Goal: Transaction & Acquisition: Purchase product/service

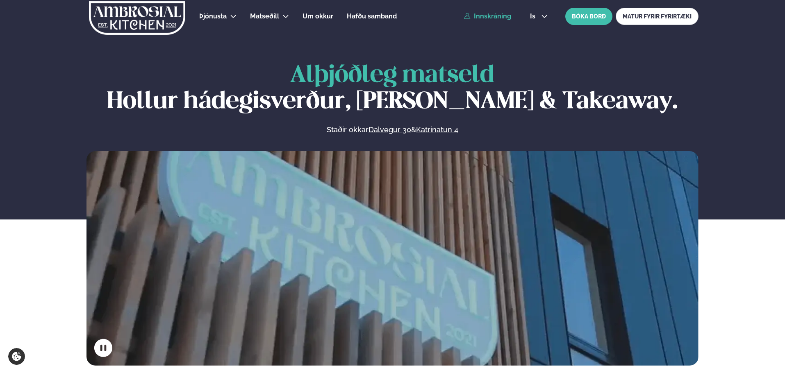
click at [475, 15] on link "Innskráning" at bounding box center [487, 16] width 47 height 7
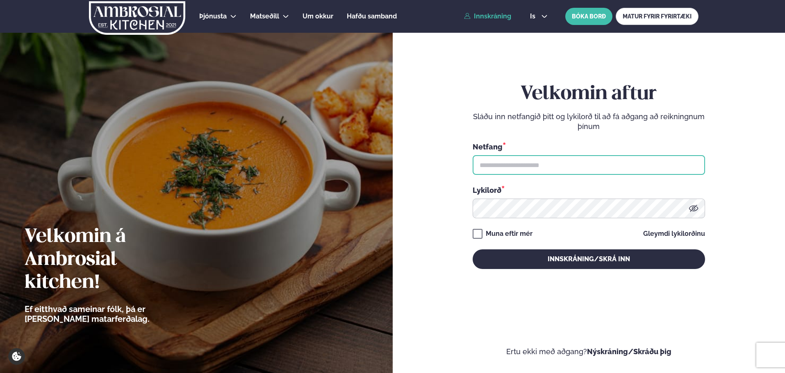
click at [518, 161] on input "text" at bounding box center [589, 165] width 232 height 20
type input "**********"
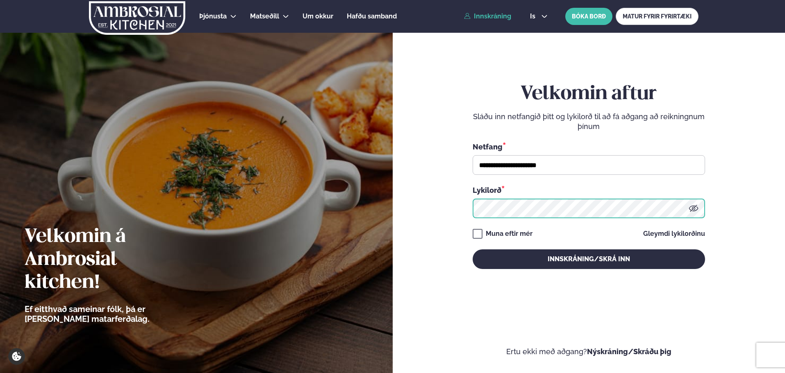
click at [473, 250] on button "Innskráning/Skrá inn" at bounding box center [589, 260] width 232 height 20
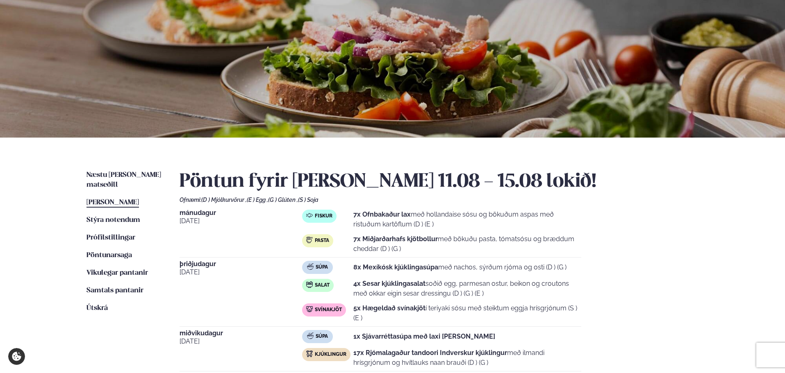
scroll to position [82, 0]
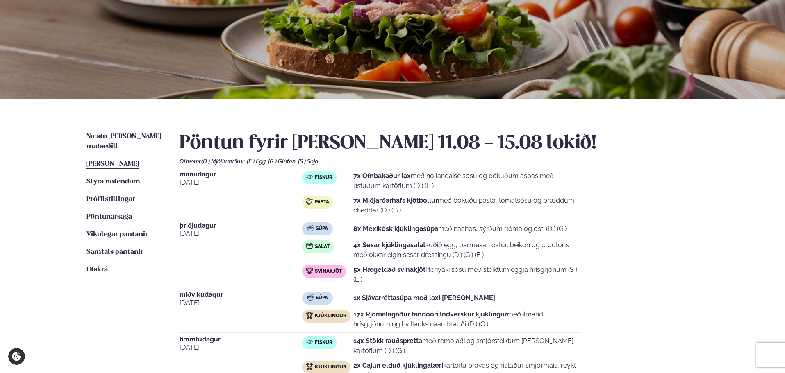
click at [148, 137] on span "Næstu [PERSON_NAME] matseðill" at bounding box center [123, 141] width 75 height 17
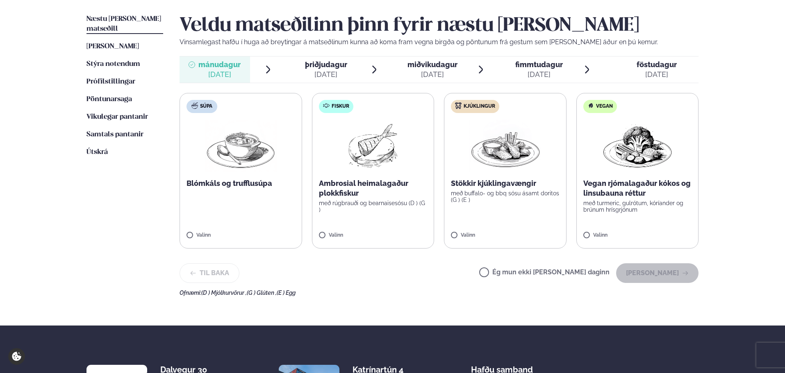
scroll to position [205, 0]
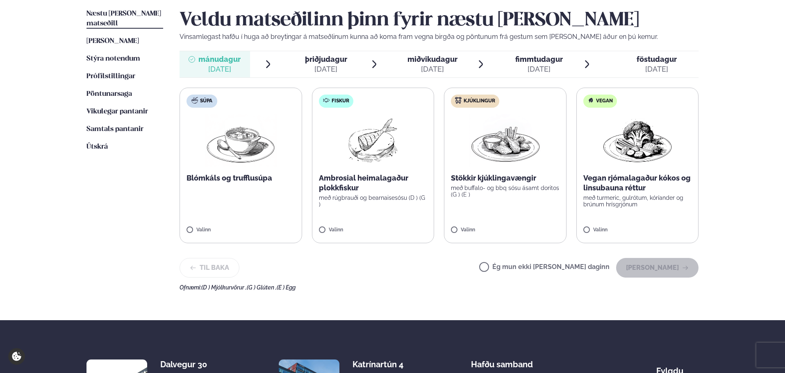
click at [391, 204] on label "Fiskur Ambrosial heimalagaður plokkfiskur með rúgbrauði og bearnaisesósu (D ) (…" at bounding box center [373, 166] width 123 height 156
click at [401, 227] on icon at bounding box center [397, 227] width 8 height 8
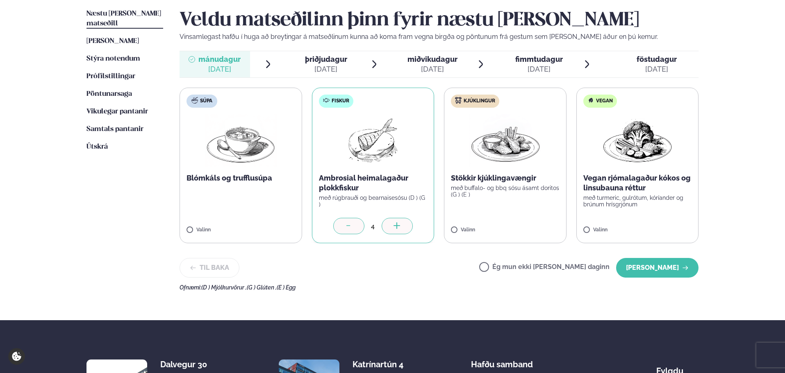
click at [401, 227] on icon at bounding box center [397, 227] width 8 height 8
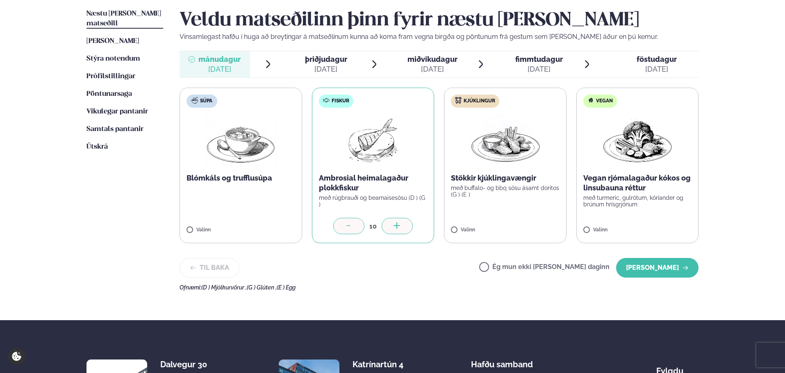
click at [401, 227] on icon at bounding box center [397, 227] width 8 height 8
click at [504, 217] on label "Kjúklingur Stökkir kjúklingavængir með buffalo- og bbq sósu ásamt doritos (G ) …" at bounding box center [505, 166] width 123 height 156
click at [533, 225] on icon at bounding box center [529, 227] width 8 height 8
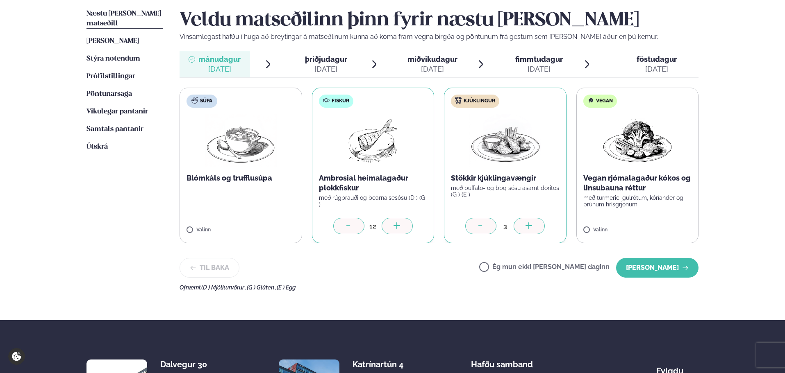
click at [533, 225] on icon at bounding box center [529, 227] width 8 height 8
click at [542, 227] on div at bounding box center [528, 226] width 31 height 16
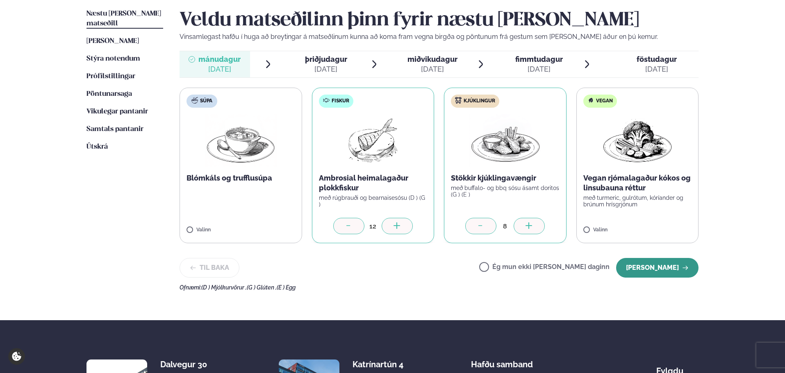
click at [646, 267] on button "[PERSON_NAME]" at bounding box center [657, 268] width 82 height 20
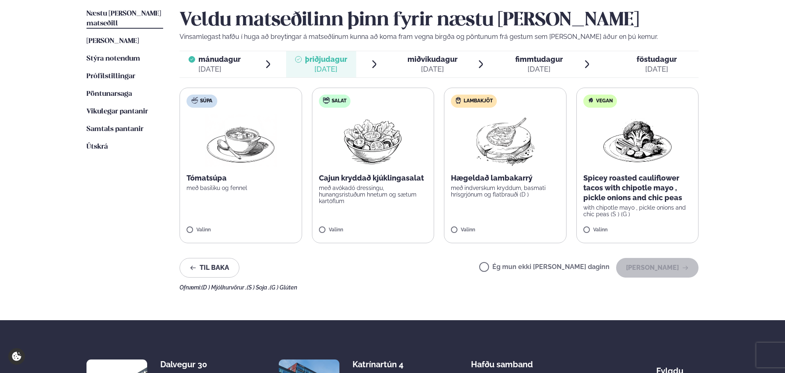
click at [257, 205] on label "Súpa Tómatsúpa með basiliku og fennel Valinn" at bounding box center [240, 166] width 123 height 156
click at [284, 225] on div "1" at bounding box center [240, 226] width 109 height 16
click at [275, 225] on div at bounding box center [264, 226] width 31 height 16
click at [364, 194] on p "með avókadó dressingu, hunangsristuðum hnetum og sætum kartöflum" at bounding box center [373, 195] width 109 height 20
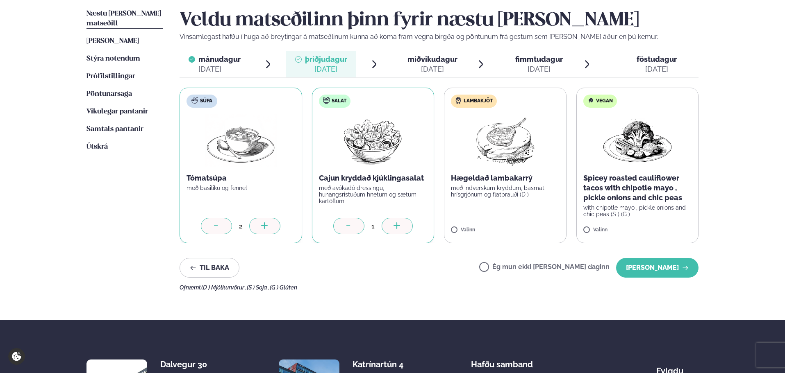
click at [406, 225] on div at bounding box center [397, 226] width 31 height 16
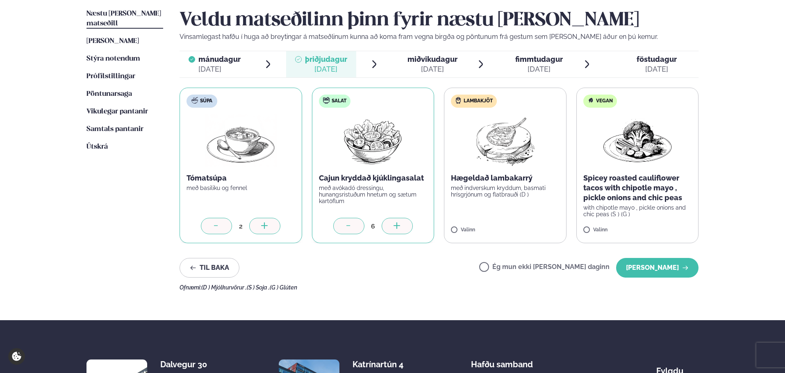
click at [406, 225] on div at bounding box center [397, 226] width 31 height 16
click at [345, 225] on icon at bounding box center [349, 227] width 8 height 8
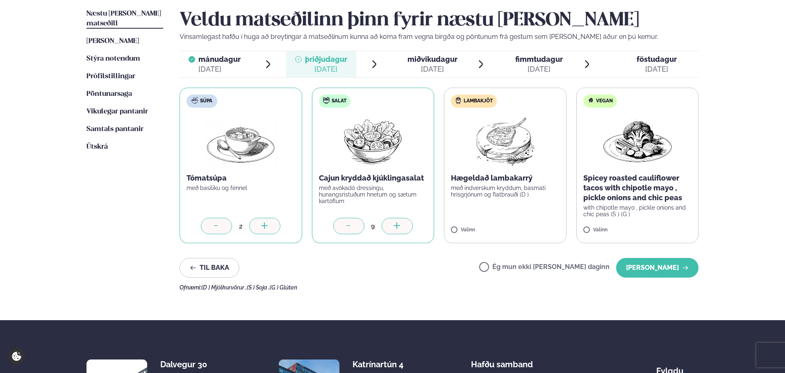
click at [499, 189] on p "með indverskum kryddum, basmati hrísgrjónum og flatbrauði (D )" at bounding box center [505, 191] width 109 height 13
click at [507, 216] on label "Lambakjöt Hægeldað lambakarrý með indverskum kryddum, basmati hrísgrjónum og fl…" at bounding box center [505, 166] width 123 height 156
click at [524, 227] on div at bounding box center [528, 226] width 31 height 16
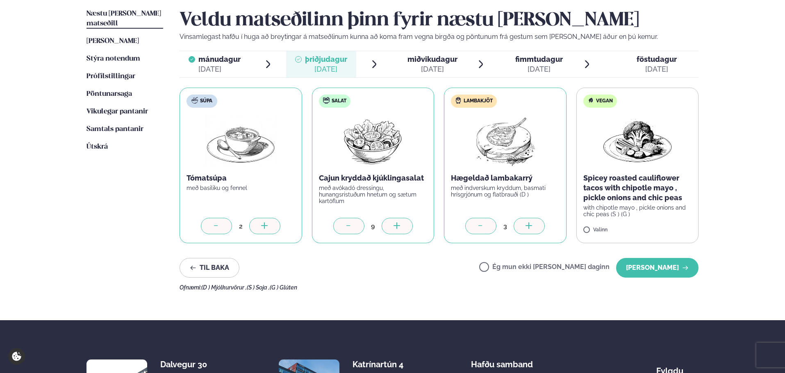
click at [524, 227] on div at bounding box center [528, 226] width 31 height 16
click at [618, 182] on p "Spicey roasted cauliflower tacos with chipotle mayo , pickle onions and chic pe…" at bounding box center [637, 188] width 109 height 30
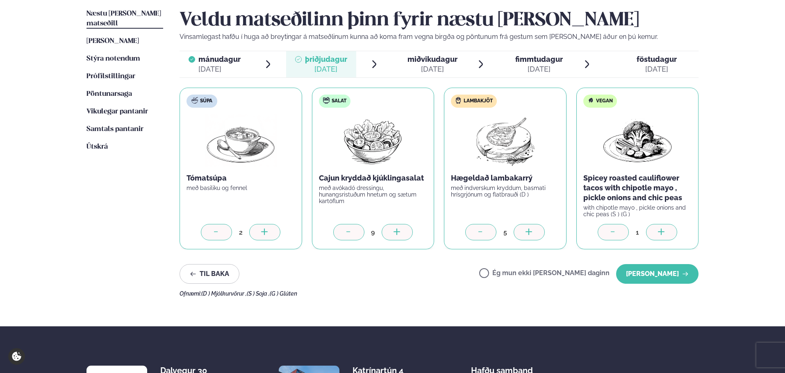
click at [659, 231] on icon at bounding box center [661, 233] width 8 height 8
click at [616, 231] on icon at bounding box center [613, 233] width 8 height 8
click at [661, 273] on button "[PERSON_NAME]" at bounding box center [657, 274] width 82 height 20
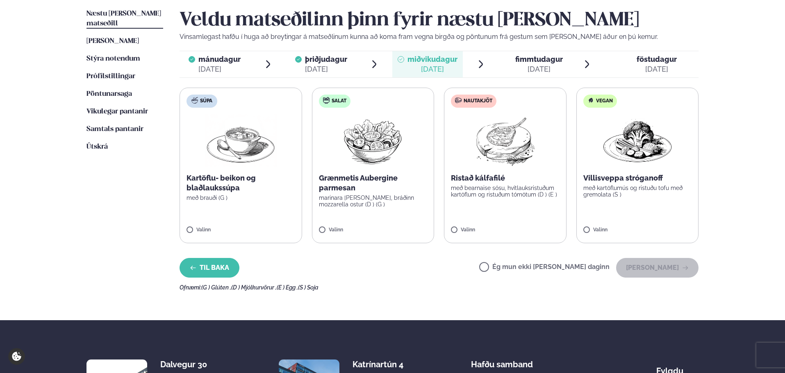
click at [227, 268] on button "Til baka" at bounding box center [209, 268] width 60 height 20
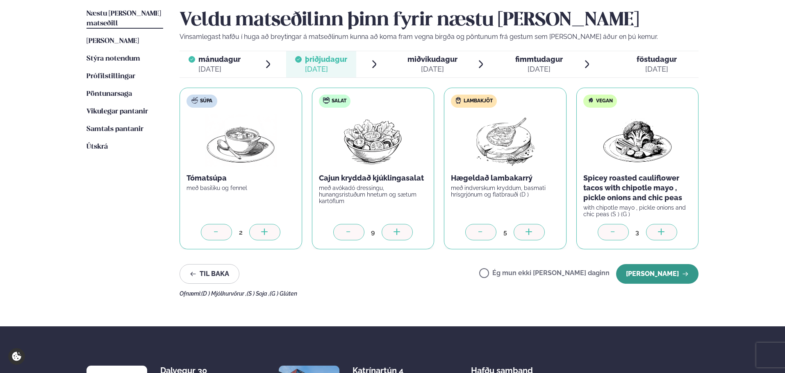
click at [668, 277] on button "[PERSON_NAME]" at bounding box center [657, 274] width 82 height 20
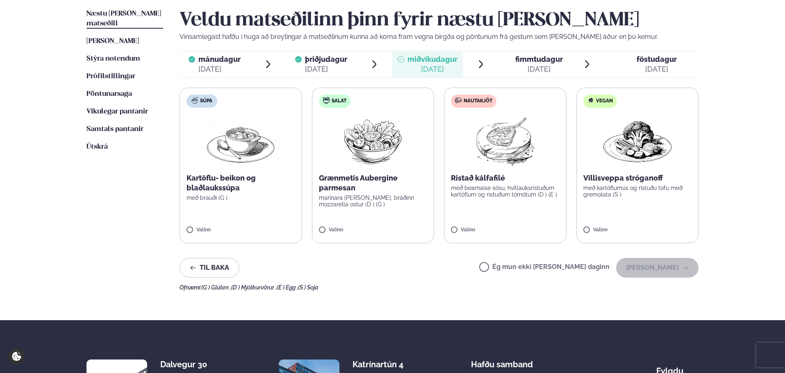
click at [382, 164] on img at bounding box center [372, 140] width 73 height 52
click at [398, 229] on icon at bounding box center [397, 227] width 8 height 8
click at [503, 195] on p "með bearnaise sósu, hvítlauksristuðum kartöflum og ristuðum tómötum (D ) (E )" at bounding box center [505, 191] width 109 height 13
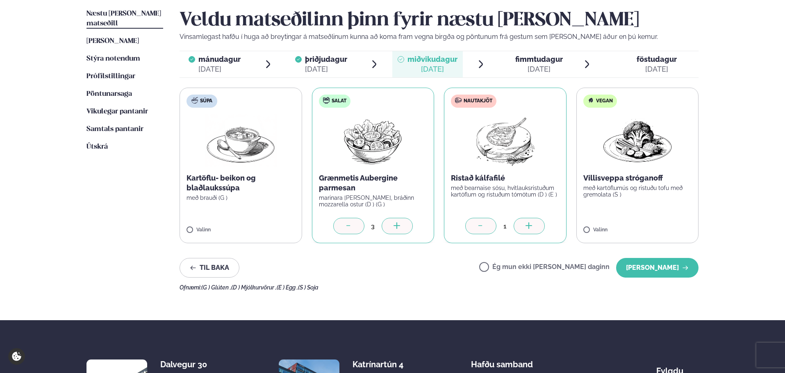
click at [531, 229] on icon at bounding box center [529, 227] width 8 height 8
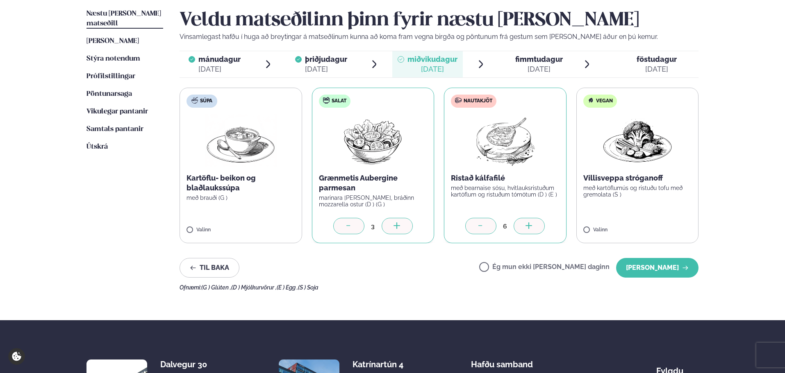
click at [531, 229] on icon at bounding box center [529, 227] width 8 height 8
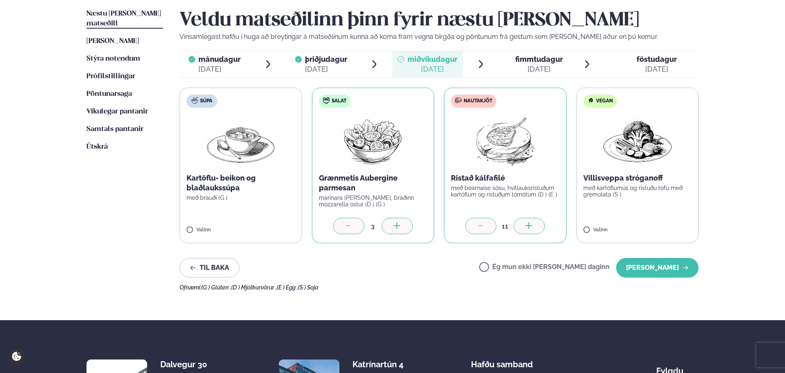
click at [512, 230] on div "11" at bounding box center [504, 226] width 17 height 9
click at [518, 228] on div at bounding box center [528, 226] width 31 height 16
click at [623, 191] on p "með kartöflumús og ristuðu tofu með gremolata (S )" at bounding box center [637, 191] width 109 height 13
click at [658, 229] on icon at bounding box center [661, 227] width 8 height 8
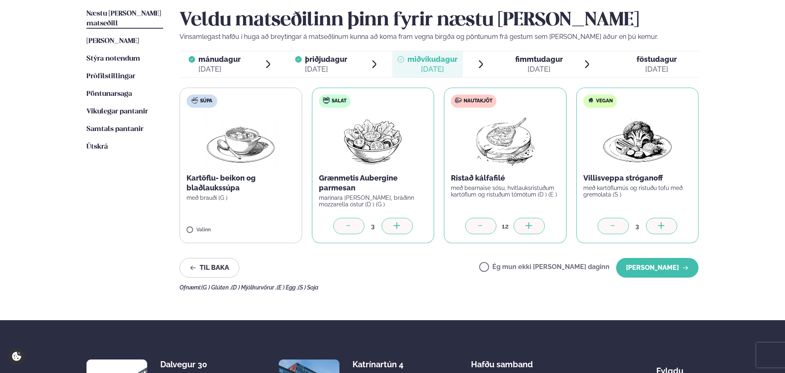
click at [617, 229] on icon at bounding box center [613, 227] width 8 height 8
click at [652, 272] on button "[PERSON_NAME]" at bounding box center [657, 268] width 82 height 20
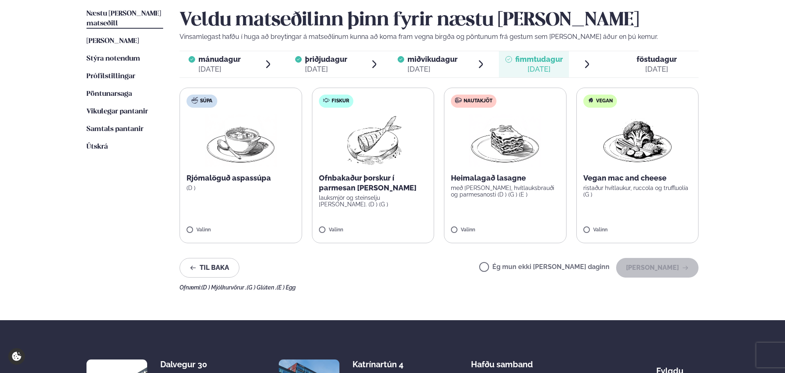
click at [253, 174] on p "Rjómalöguð aspassúpa" at bounding box center [240, 178] width 109 height 10
click at [382, 182] on p "Ofnbakaður þorskur í parmesan [PERSON_NAME]" at bounding box center [373, 183] width 109 height 20
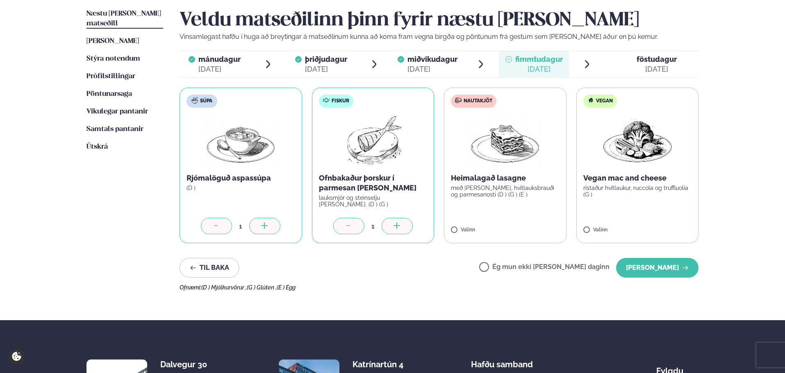
click at [406, 226] on div at bounding box center [397, 226] width 31 height 16
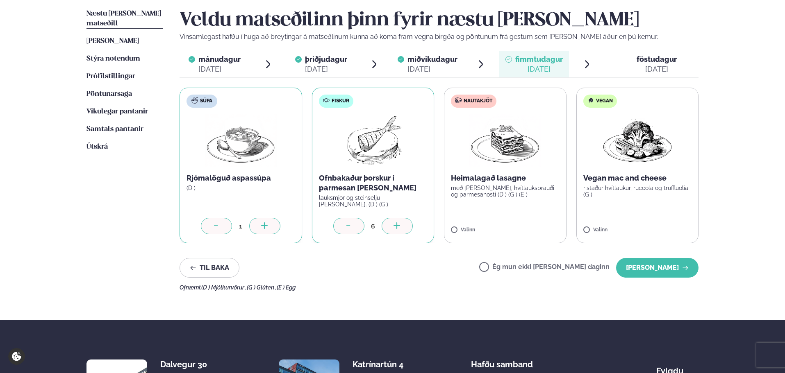
click at [406, 226] on div at bounding box center [397, 226] width 31 height 16
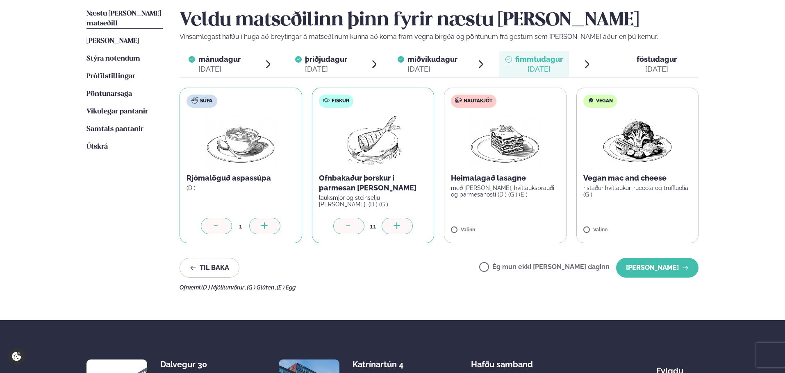
click at [406, 226] on div at bounding box center [397, 226] width 31 height 16
click at [482, 191] on p "með [PERSON_NAME], hvítlauksbrauði og parmesanosti (D ) (G ) (E )" at bounding box center [505, 191] width 109 height 13
click at [531, 226] on icon at bounding box center [528, 225] width 7 height 1
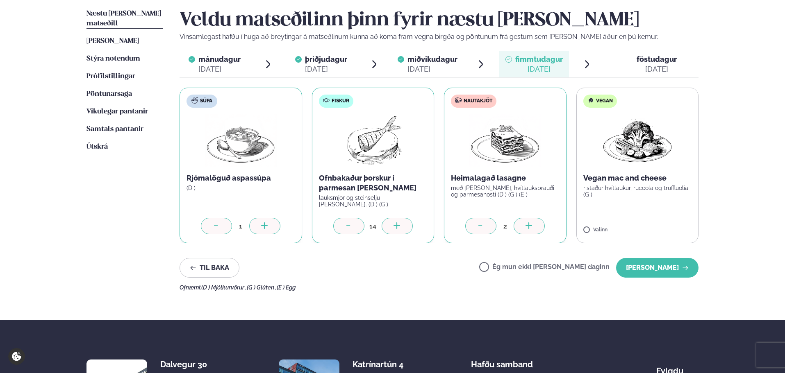
click at [531, 226] on icon at bounding box center [528, 225] width 7 height 1
click at [530, 226] on icon at bounding box center [528, 225] width 7 height 1
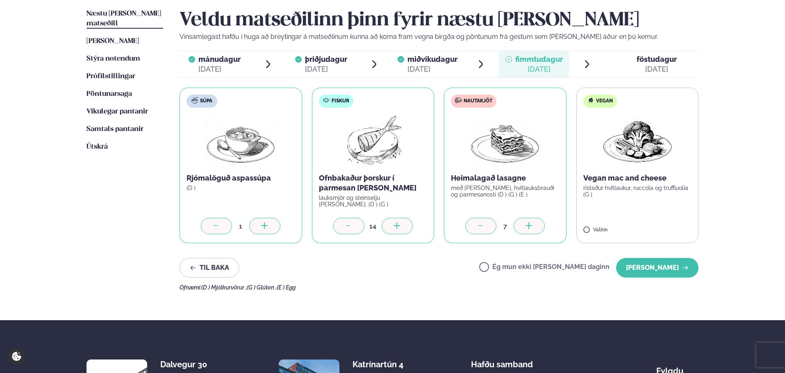
click at [490, 222] on div at bounding box center [480, 226] width 31 height 16
click at [646, 268] on button "[PERSON_NAME]" at bounding box center [657, 268] width 82 height 20
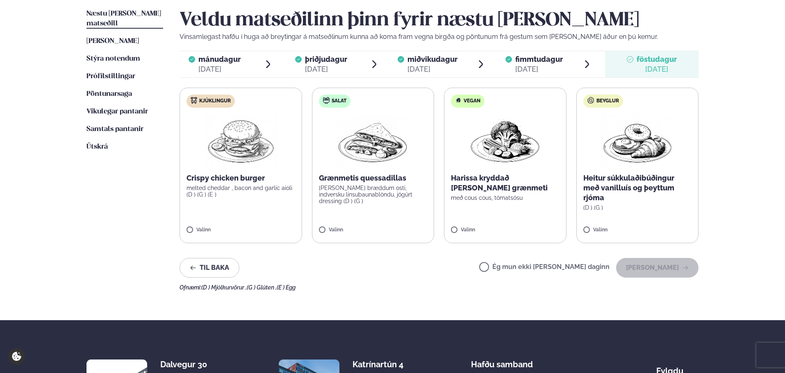
click at [262, 180] on p "Crispy chicken burger" at bounding box center [240, 178] width 109 height 10
click at [251, 188] on p "melted cheddar , bacon and garlic aioli (D ) (G ) (E )" at bounding box center [240, 191] width 109 height 13
click at [271, 232] on div at bounding box center [264, 226] width 31 height 16
click at [271, 231] on div at bounding box center [264, 226] width 31 height 16
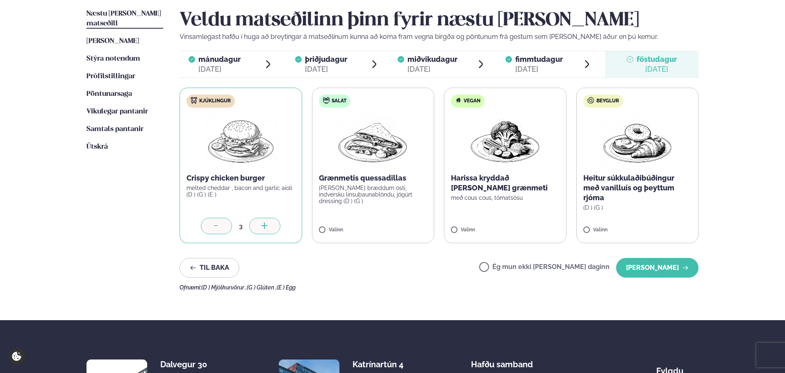
click at [270, 231] on div at bounding box center [264, 226] width 31 height 16
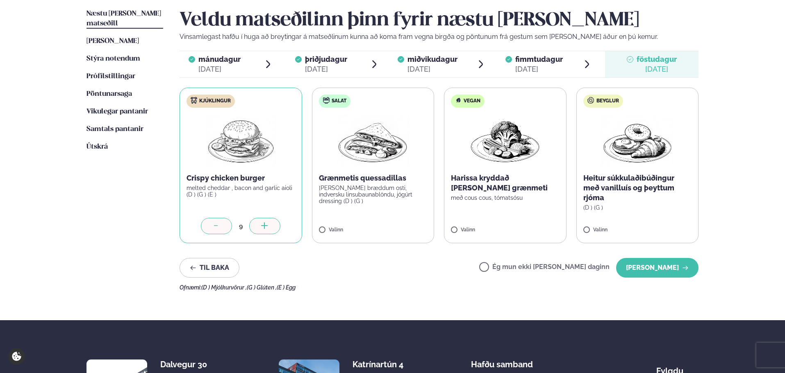
click at [270, 231] on div at bounding box center [264, 226] width 31 height 16
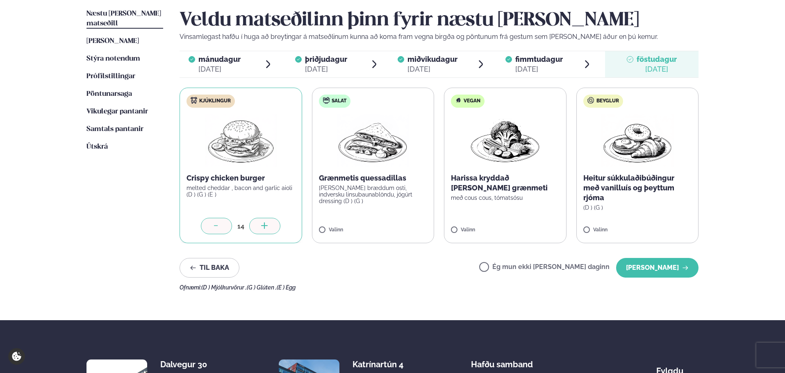
click at [270, 231] on div at bounding box center [264, 226] width 31 height 16
click at [379, 189] on p "[PERSON_NAME] bræddum osti, indversku linsubaunablöndu, jógúrt dressing (D ) (G…" at bounding box center [373, 195] width 109 height 20
click at [405, 222] on div at bounding box center [397, 226] width 31 height 16
click at [633, 191] on p "Heitur súkkulaðibúðingur með vanilluís og þeyttum rjóma" at bounding box center [637, 188] width 109 height 30
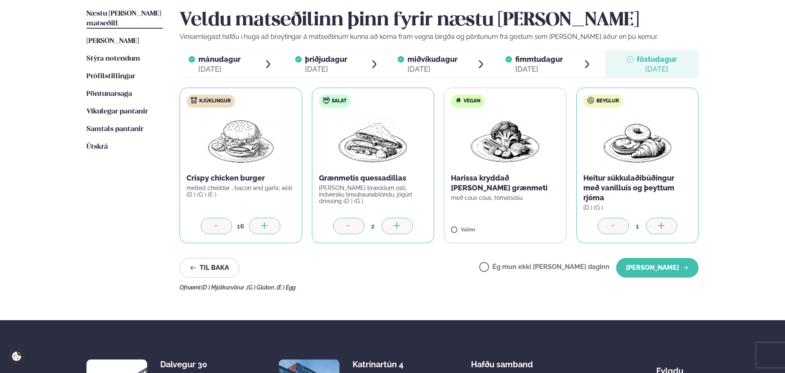
click at [664, 226] on icon at bounding box center [661, 225] width 7 height 1
click at [657, 267] on button "[PERSON_NAME]" at bounding box center [657, 268] width 82 height 20
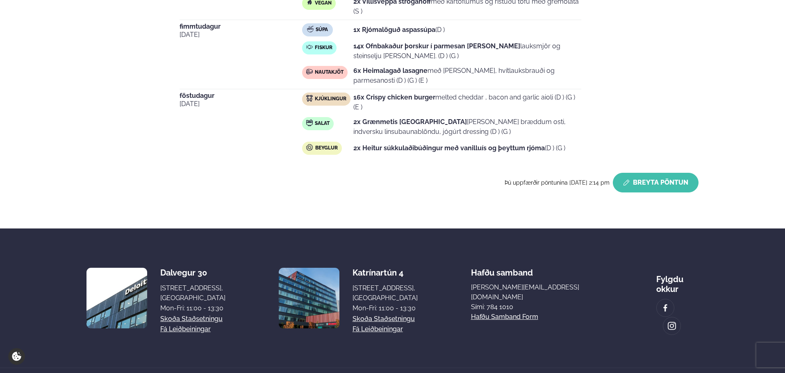
click at [653, 184] on button "Breyta Pöntun" at bounding box center [656, 183] width 86 height 20
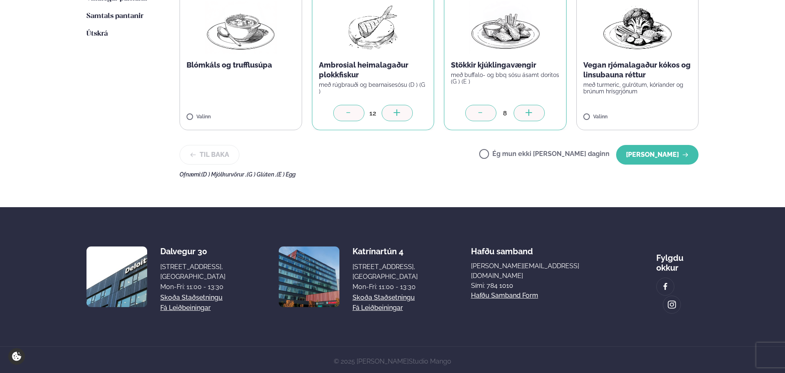
scroll to position [72, 0]
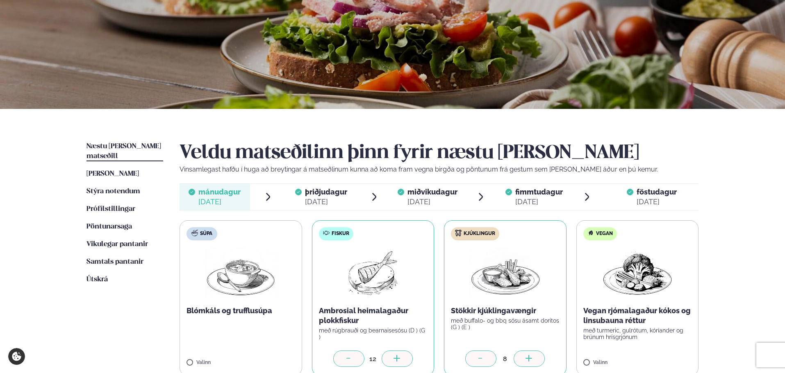
click at [417, 195] on span "miðvikudagur" at bounding box center [432, 192] width 50 height 9
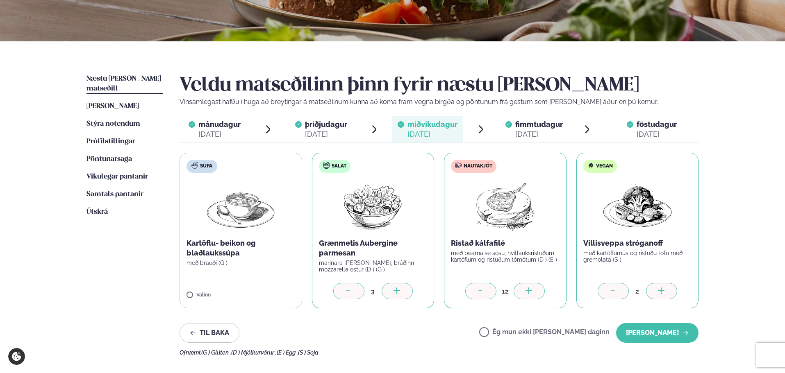
scroll to position [154, 0]
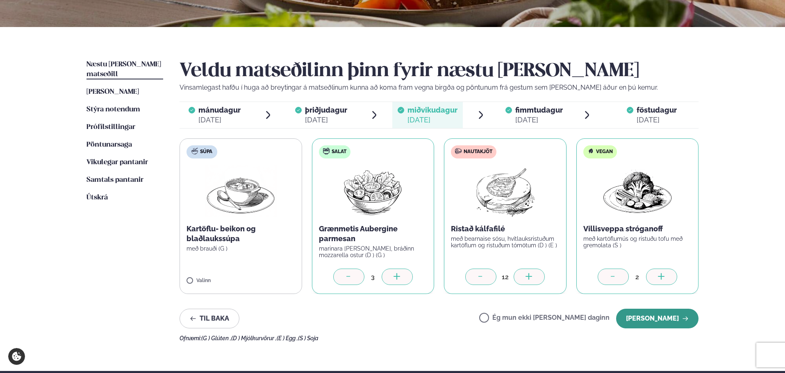
click at [675, 316] on button "[PERSON_NAME]" at bounding box center [657, 319] width 82 height 20
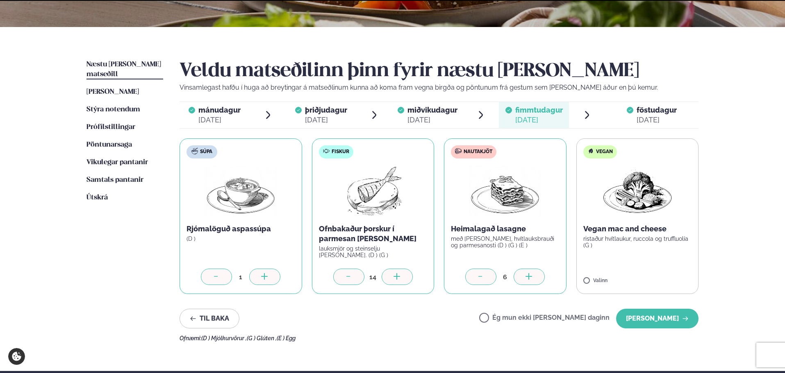
click at [675, 329] on div "Veldu matseðilinn þinn fyrir næstu [PERSON_NAME] Vinsamlegast hafðu í huga að b…" at bounding box center [438, 201] width 519 height 282
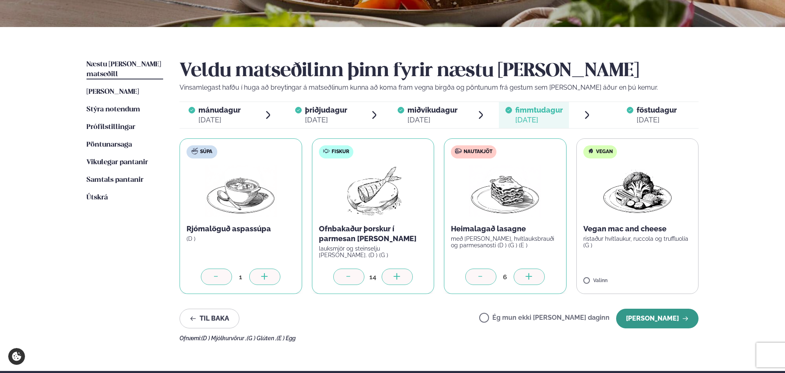
click at [672, 325] on button "[PERSON_NAME]" at bounding box center [657, 319] width 82 height 20
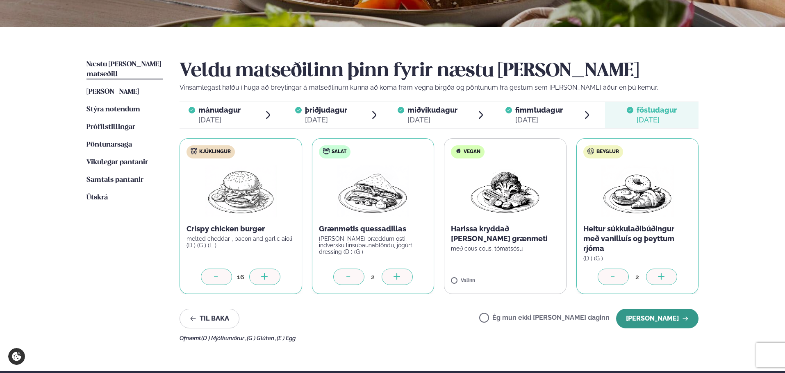
click at [670, 323] on button "[PERSON_NAME]" at bounding box center [657, 319] width 82 height 20
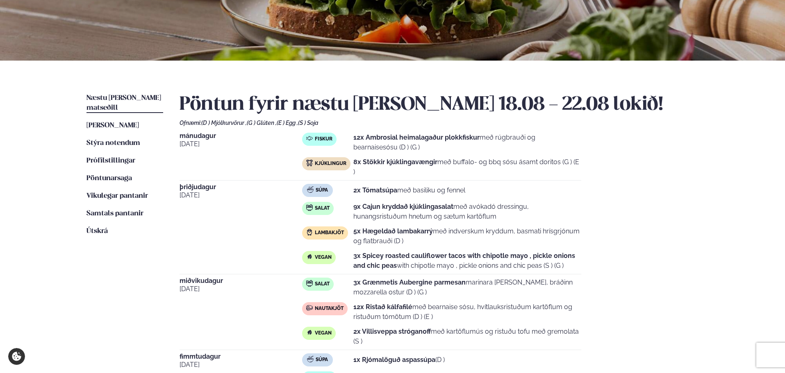
scroll to position [31, 0]
